Goal: Transaction & Acquisition: Purchase product/service

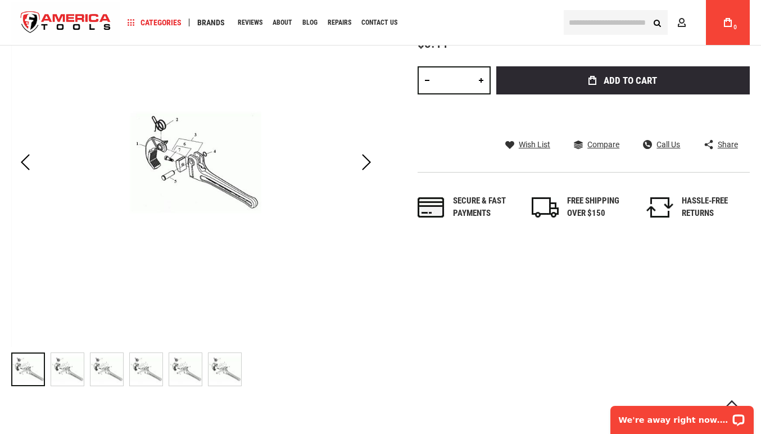
scroll to position [205, 0]
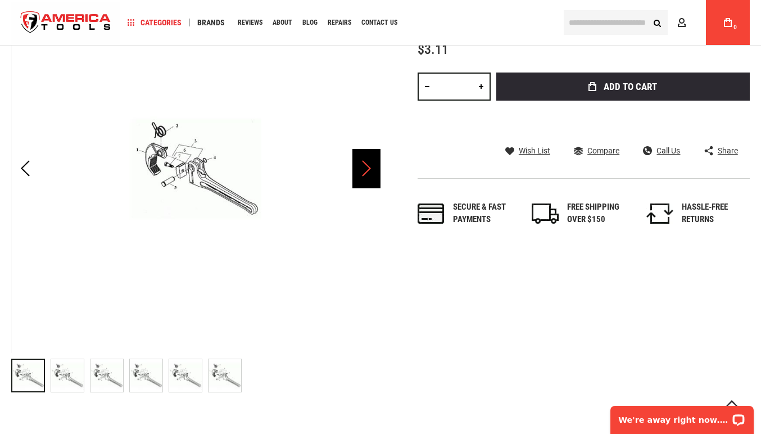
click at [371, 164] on div "Next" at bounding box center [366, 168] width 28 height 39
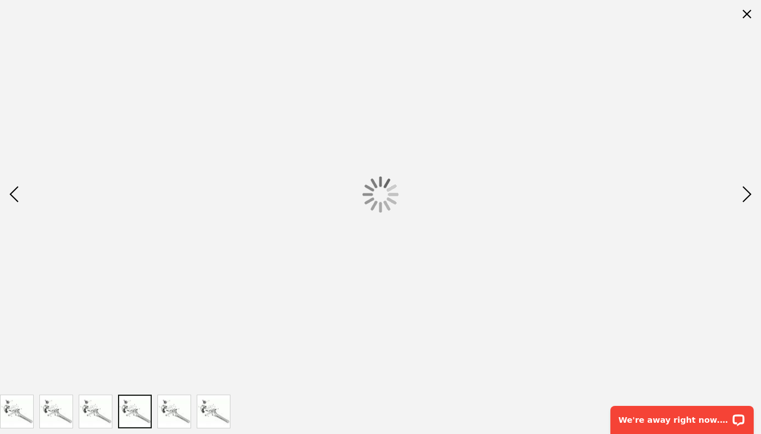
scroll to position [0, 0]
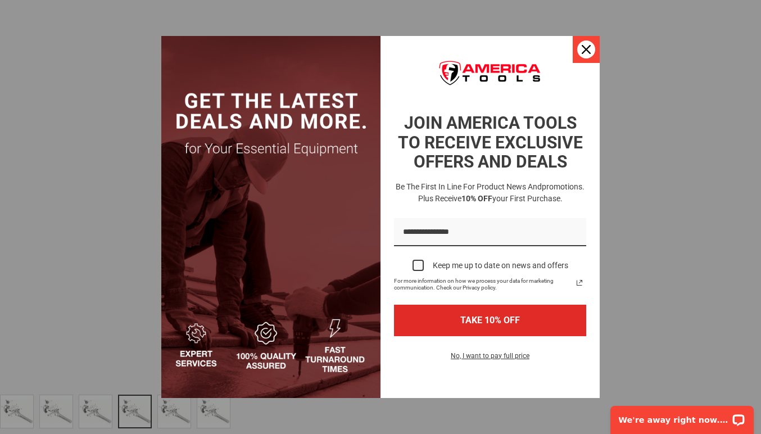
click at [583, 52] on icon "close icon" at bounding box center [586, 49] width 9 height 9
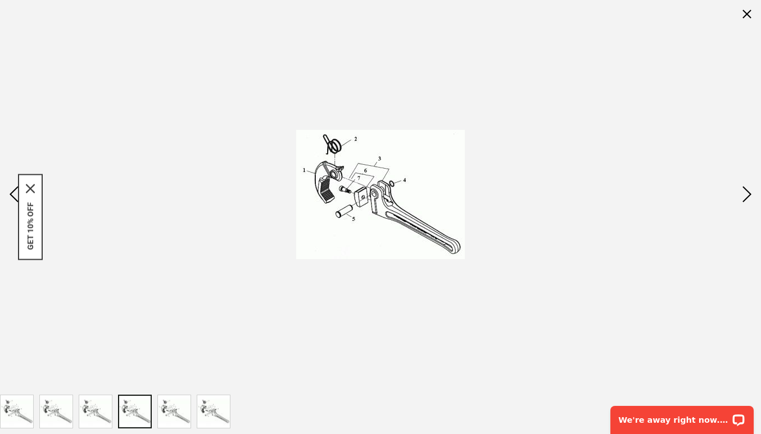
click at [329, 165] on img at bounding box center [380, 194] width 169 height 129
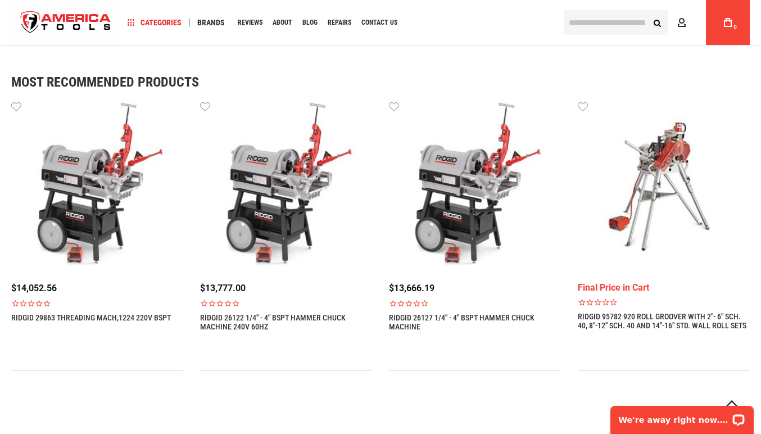
scroll to position [830, 0]
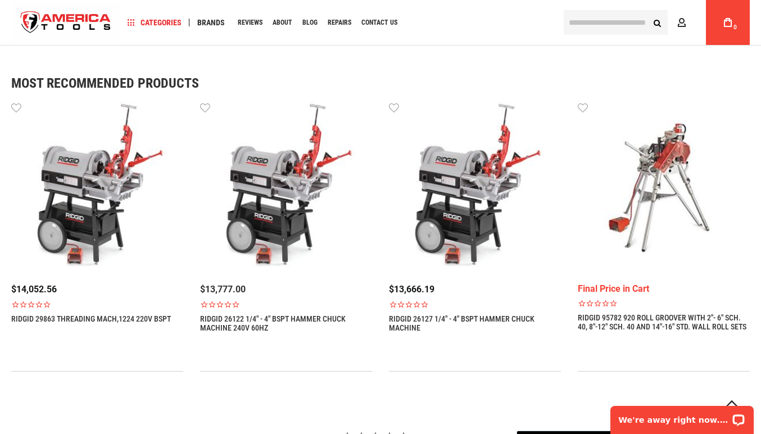
click at [283, 225] on img at bounding box center [286, 187] width 172 height 172
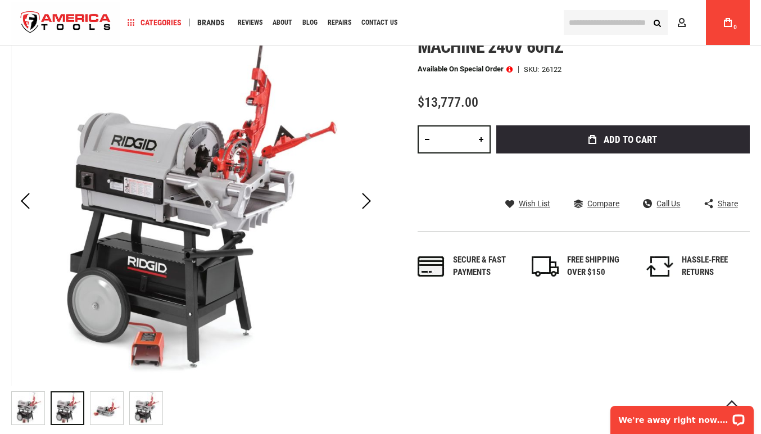
scroll to position [178, 0]
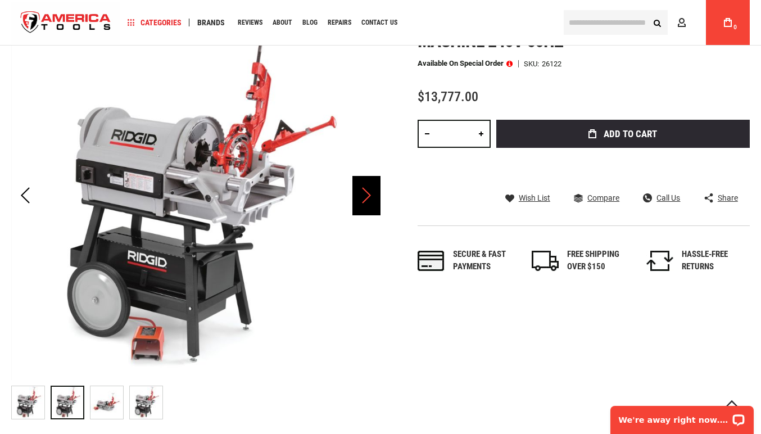
click at [366, 193] on div "Next" at bounding box center [366, 195] width 28 height 39
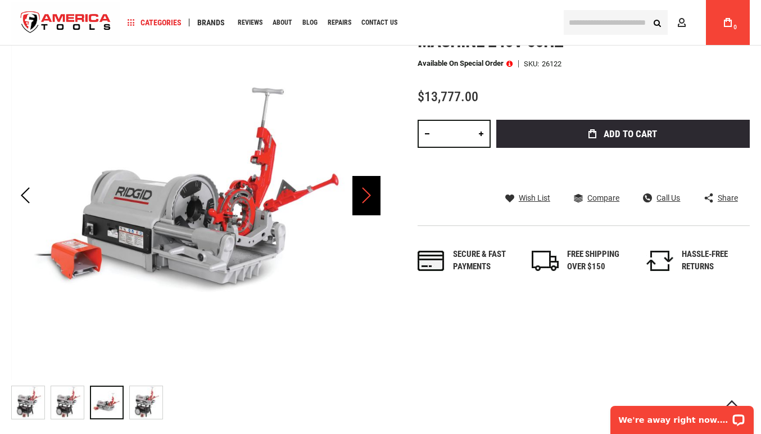
click at [369, 195] on div "Next" at bounding box center [366, 195] width 28 height 39
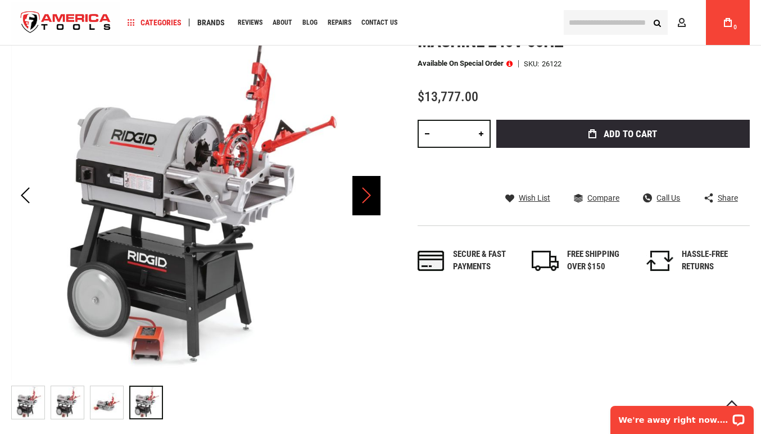
click at [369, 195] on div "Next" at bounding box center [366, 195] width 28 height 39
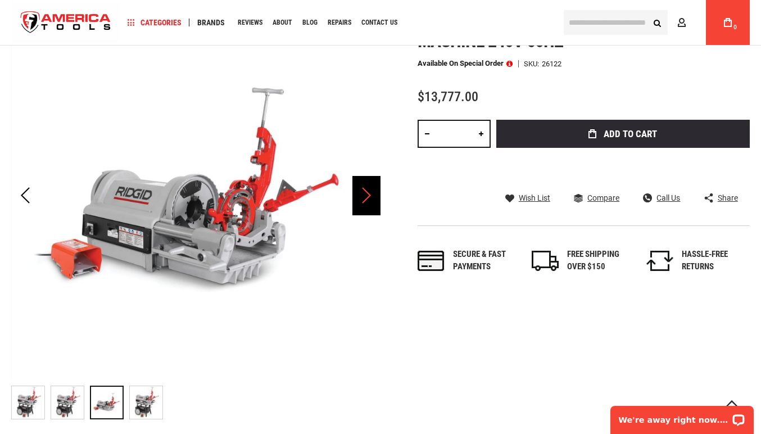
click at [369, 195] on div "Next" at bounding box center [366, 195] width 28 height 39
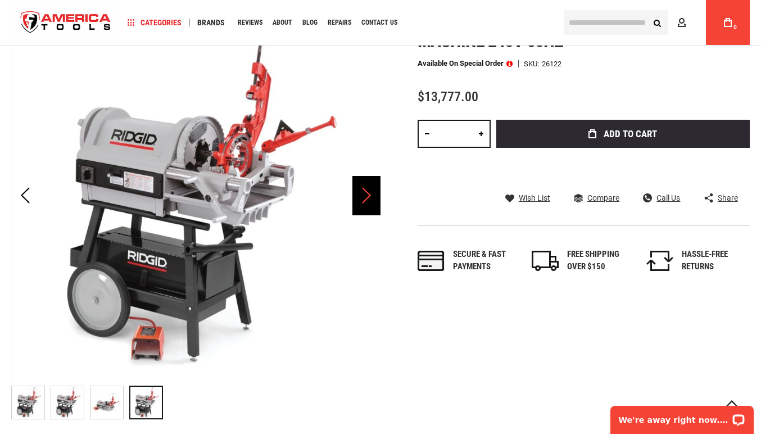
click at [369, 195] on div "Next" at bounding box center [366, 195] width 28 height 39
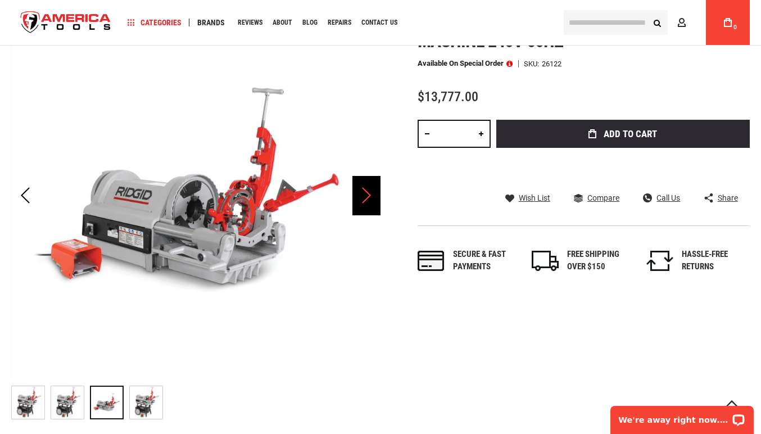
click at [369, 195] on div "Next" at bounding box center [366, 195] width 28 height 39
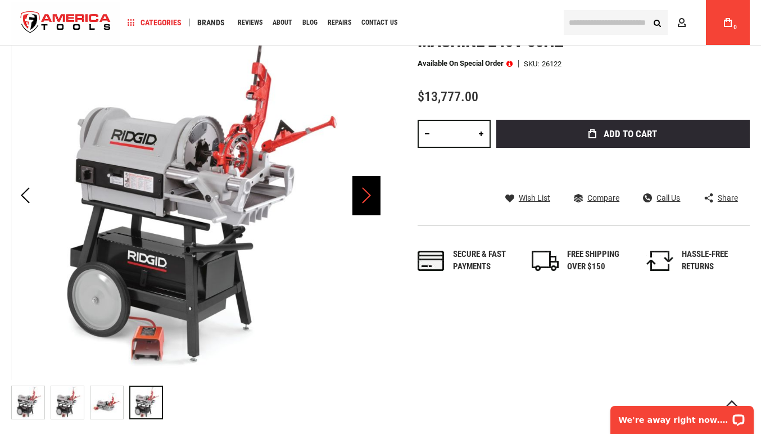
click at [369, 195] on div "Next" at bounding box center [366, 195] width 28 height 39
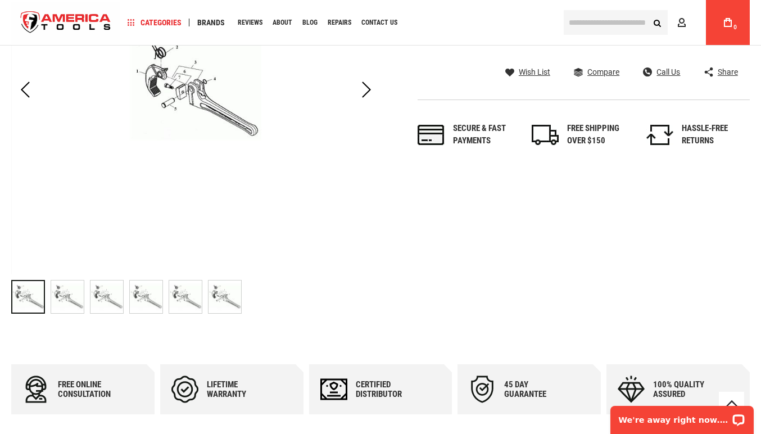
scroll to position [218, 0]
